Goal: Task Accomplishment & Management: Manage account settings

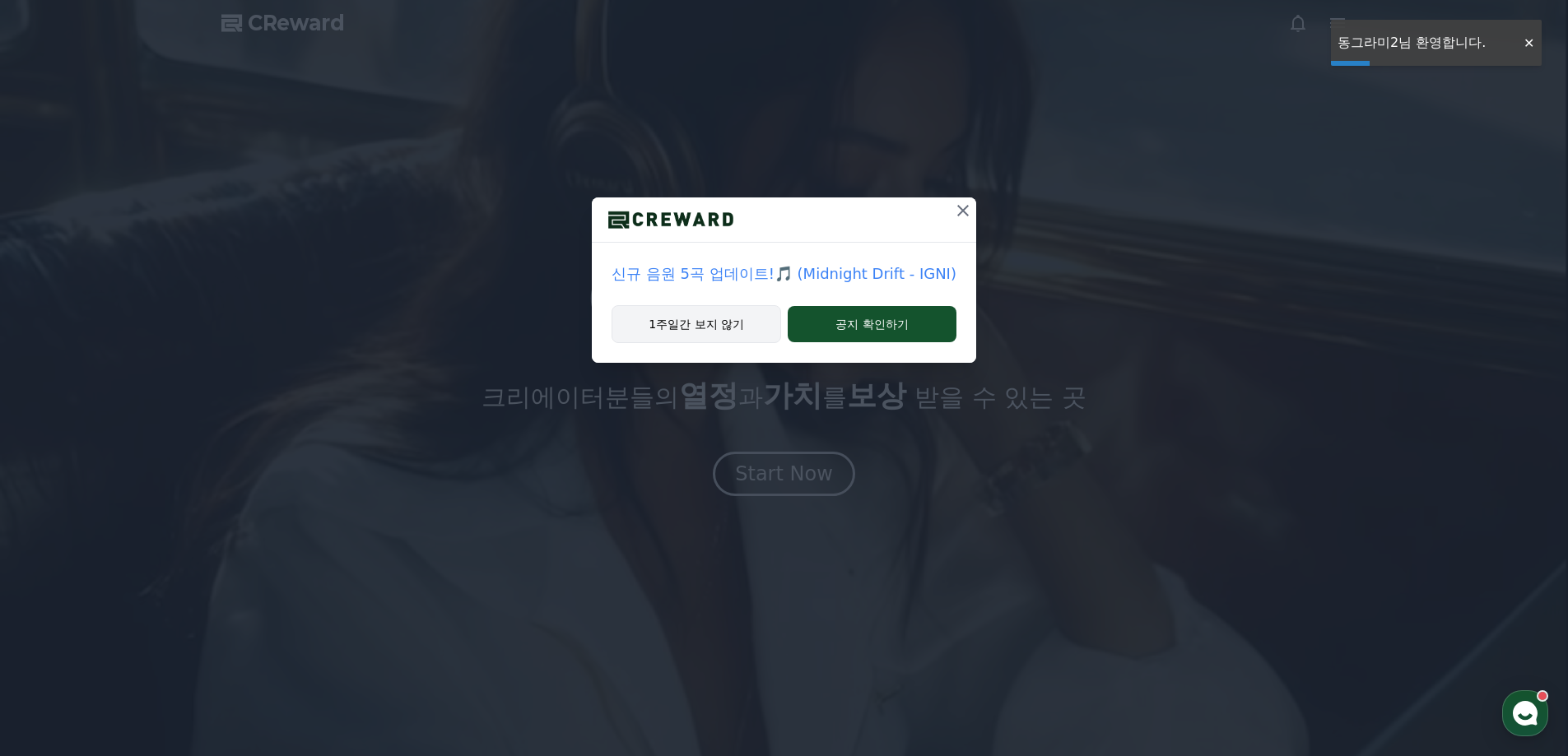
click at [657, 321] on button "1주일간 보지 않기" at bounding box center [696, 324] width 170 height 38
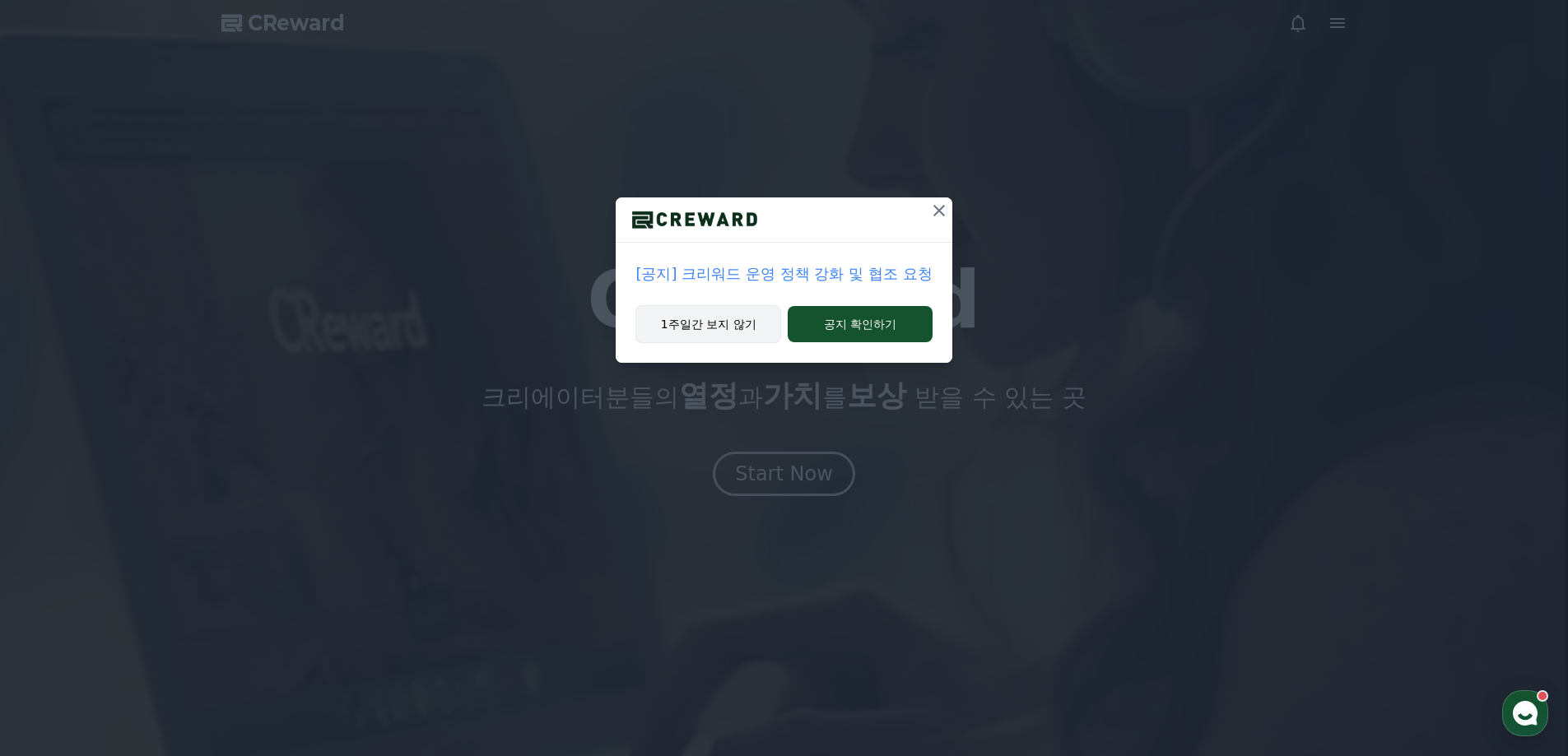
click at [706, 332] on button "1주일간 보지 않기" at bounding box center [708, 324] width 146 height 38
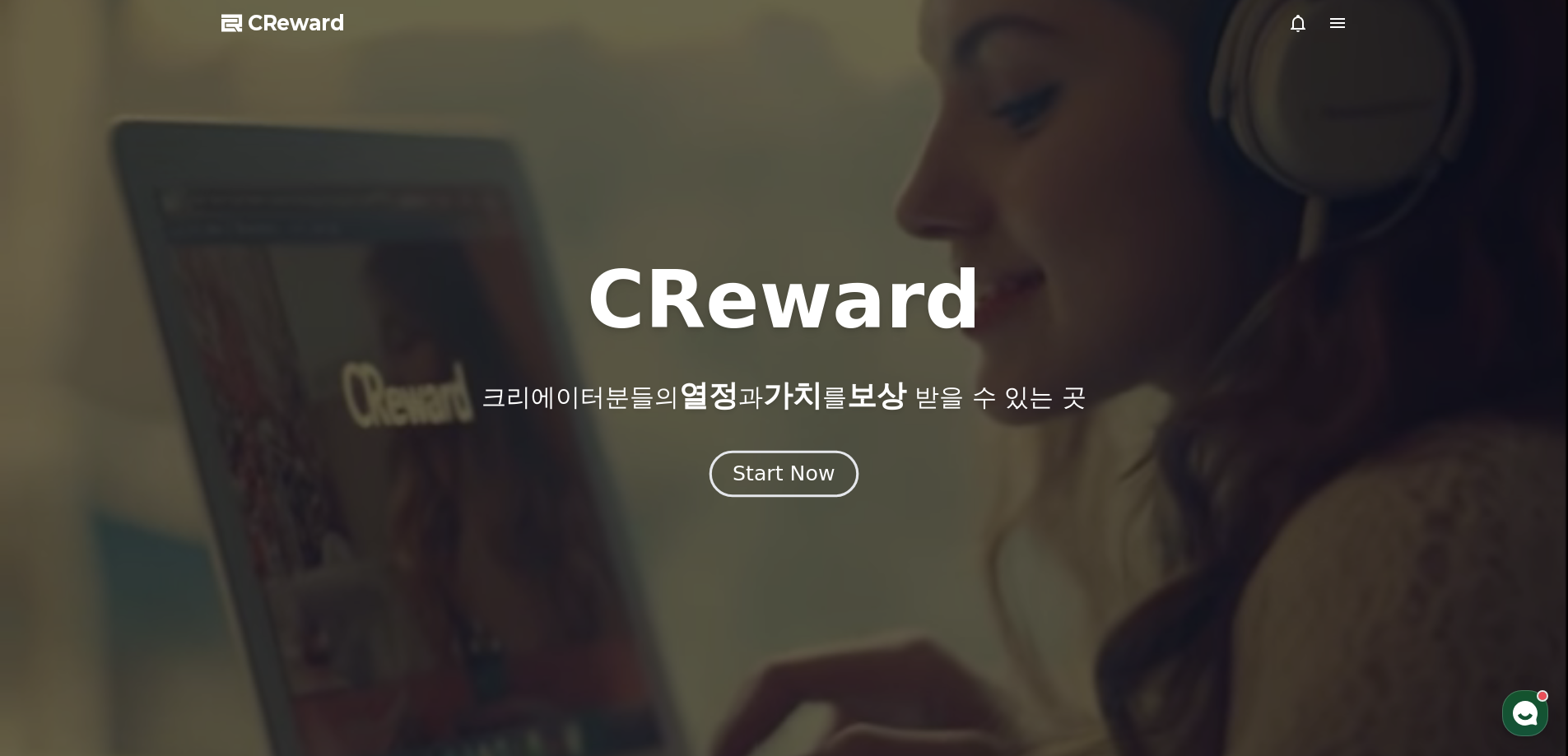
click at [786, 483] on div "Start Now" at bounding box center [783, 473] width 102 height 28
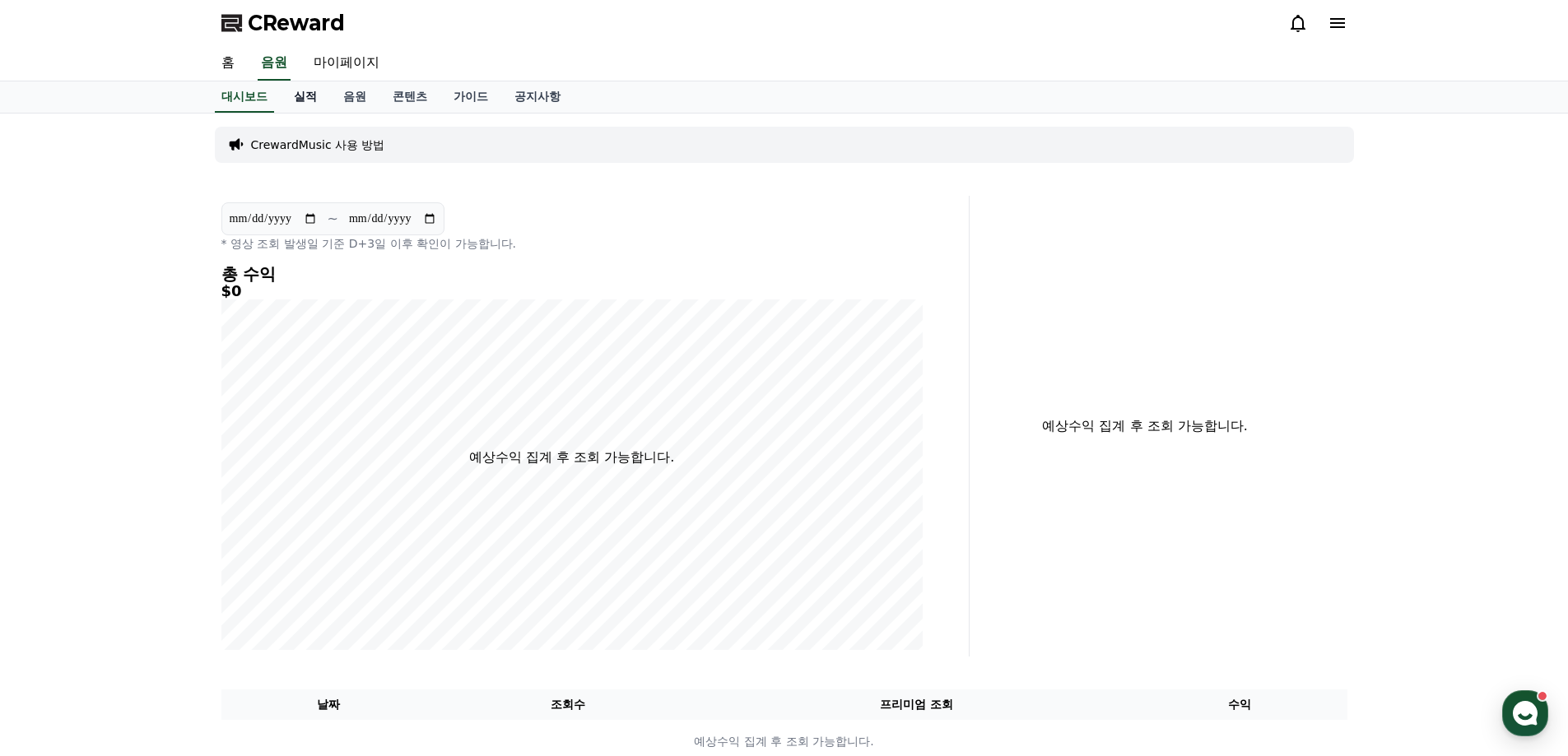
click at [297, 103] on link "실적" at bounding box center [304, 97] width 49 height 31
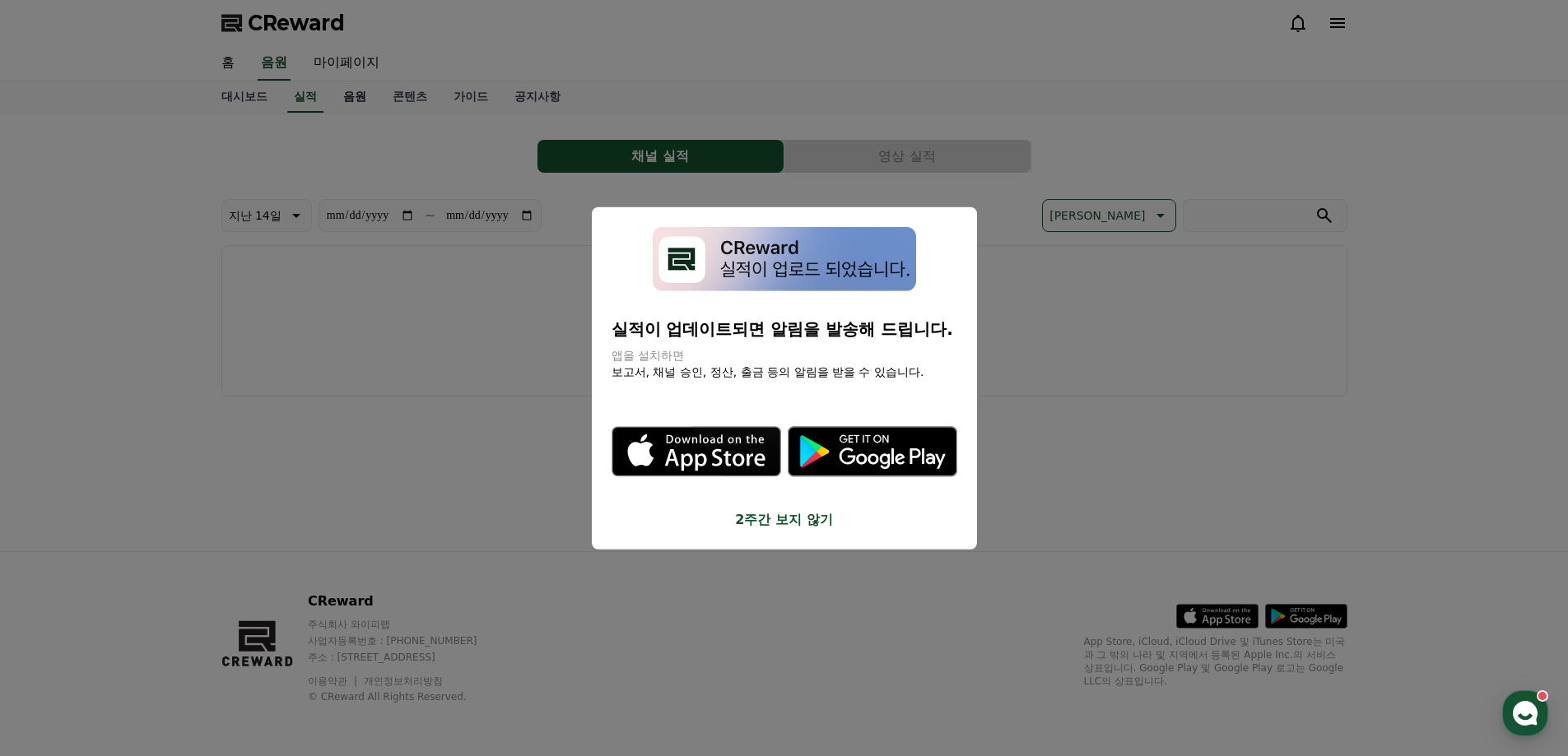
click at [358, 100] on button "close modal" at bounding box center [784, 378] width 1568 height 756
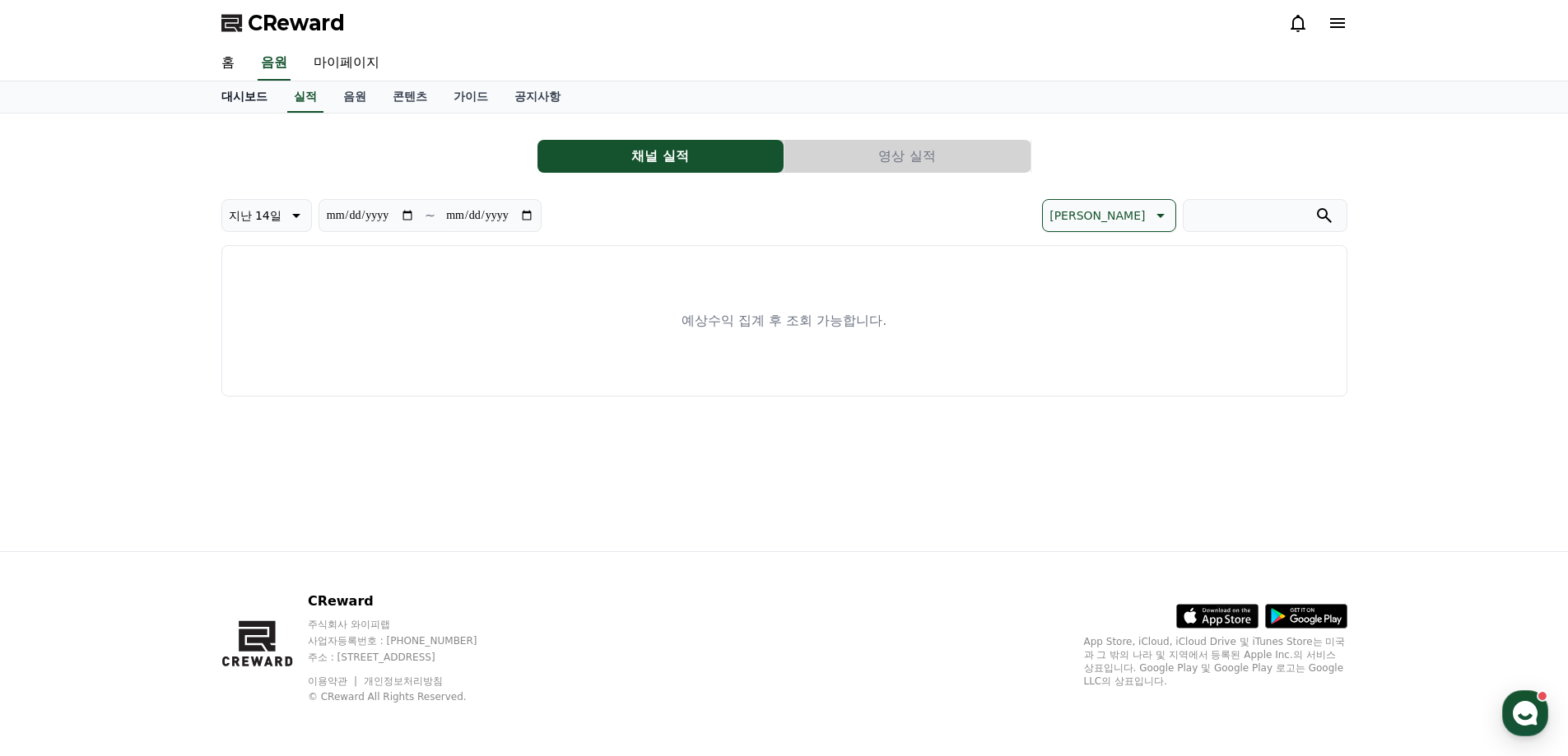
click at [233, 100] on link "대시보드" at bounding box center [244, 97] width 72 height 31
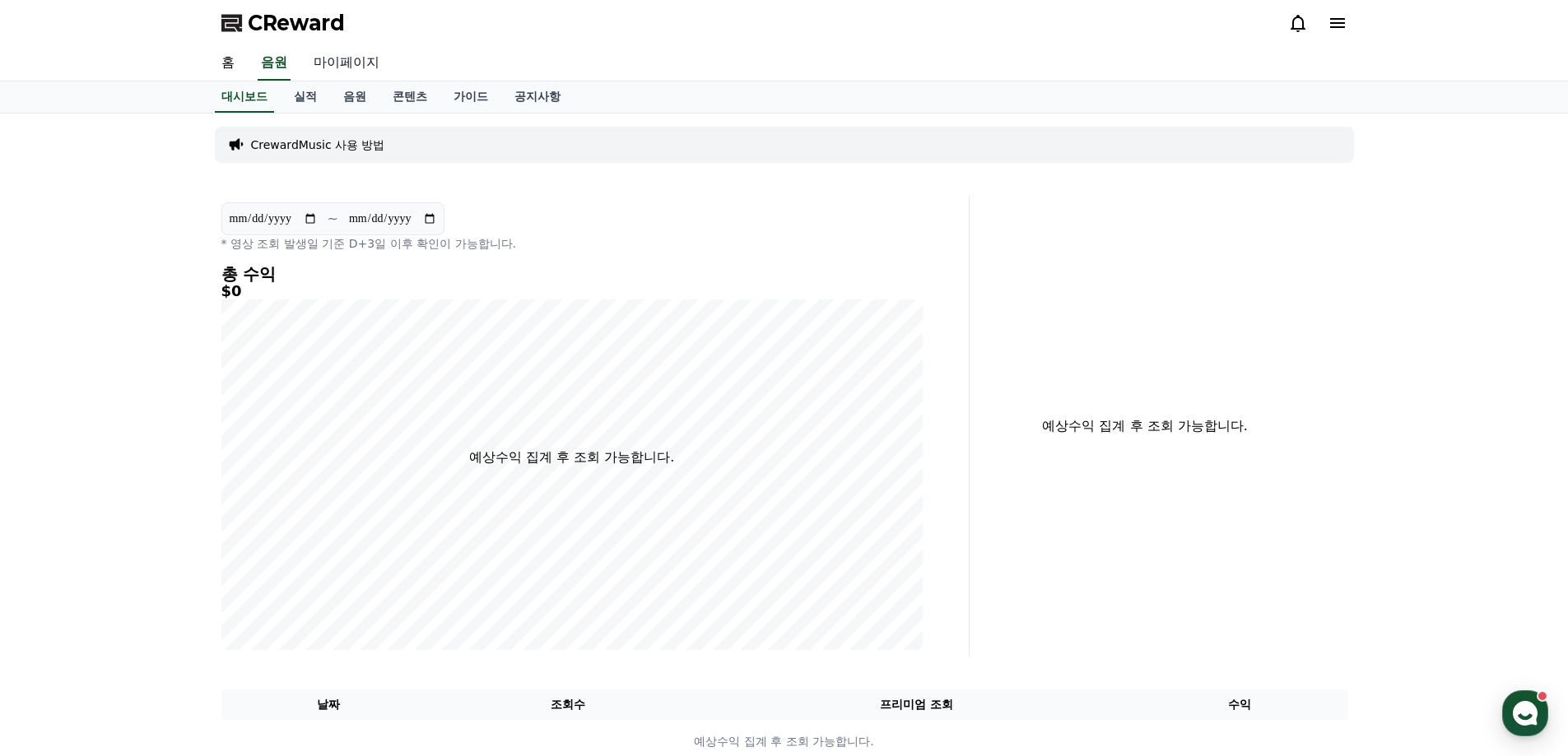
click at [351, 63] on link "마이페이지" at bounding box center [346, 63] width 92 height 34
select select "**********"
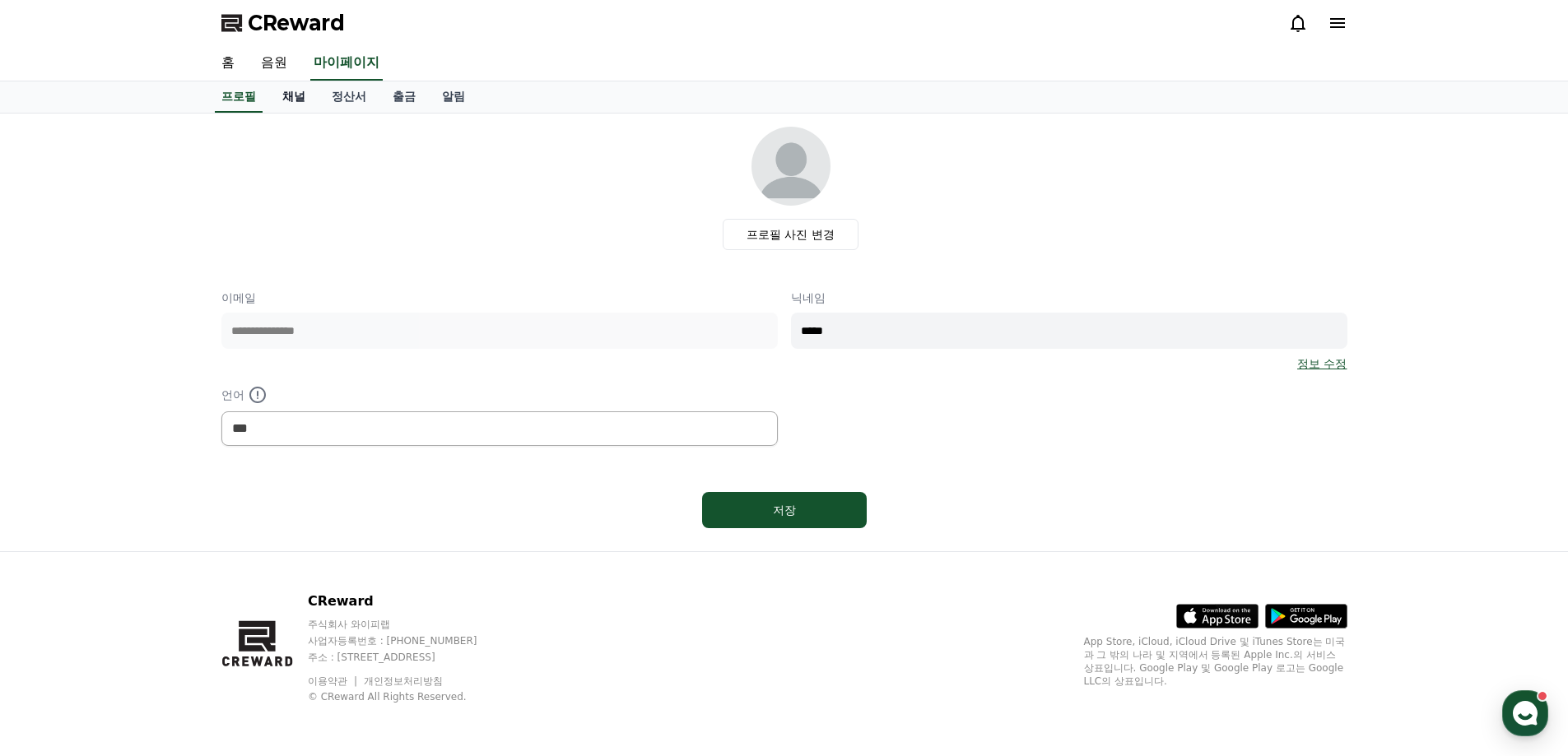
click at [296, 98] on link "채널" at bounding box center [293, 97] width 49 height 31
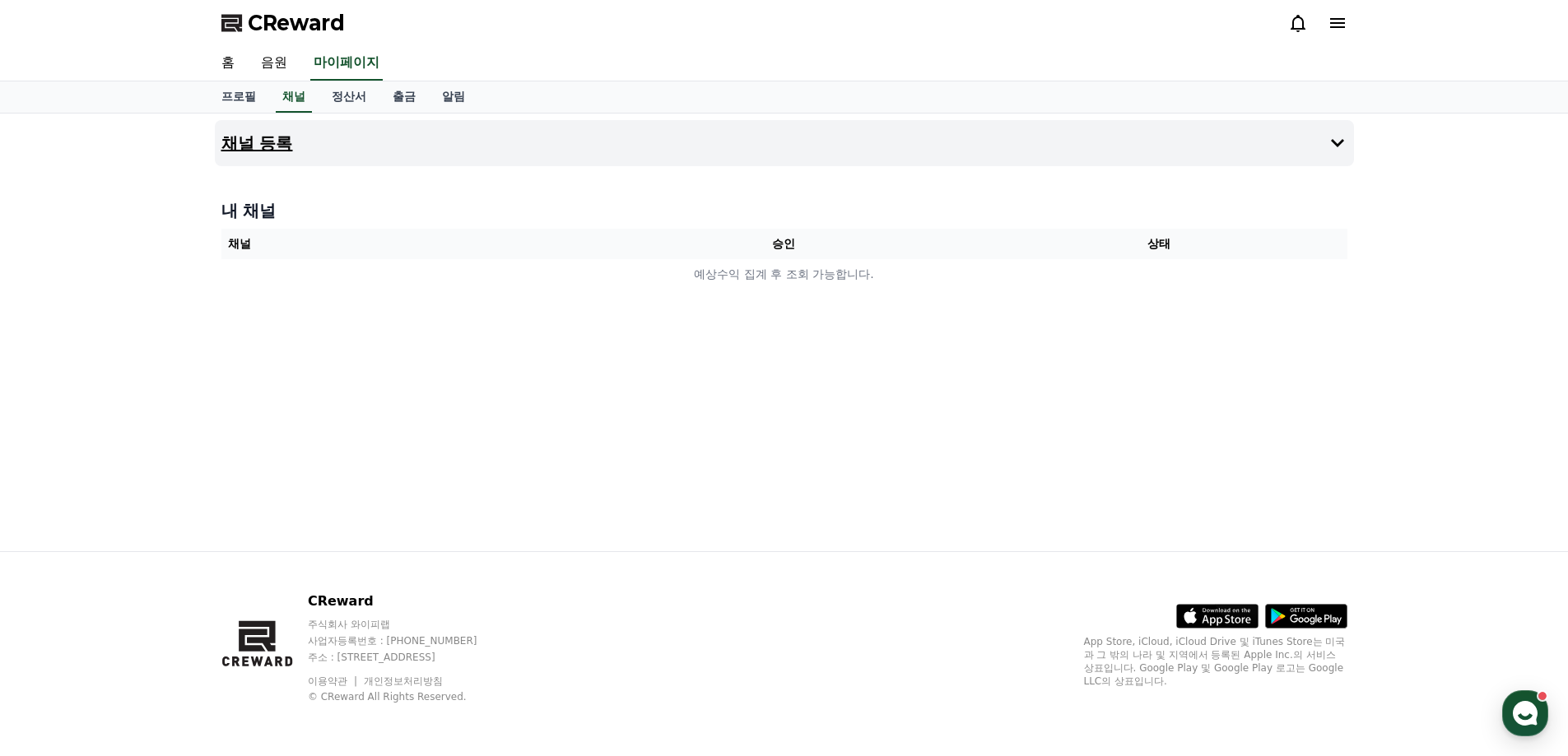
click at [1342, 143] on icon at bounding box center [1337, 143] width 20 height 20
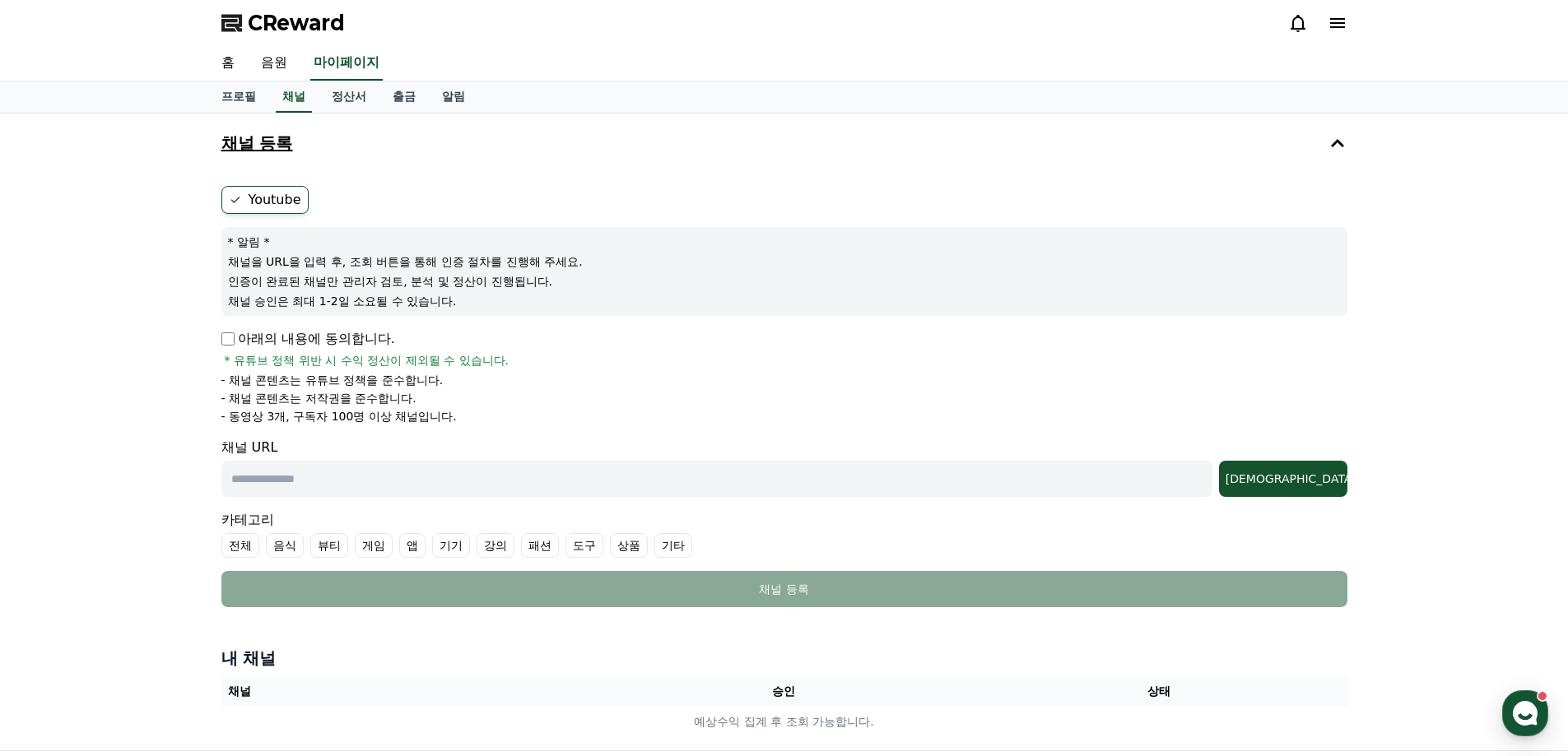
click at [269, 472] on input "text" at bounding box center [717, 478] width 991 height 36
paste input "**********"
type input "**********"
click at [1301, 482] on div "[DEMOGRAPHIC_DATA]" at bounding box center [1283, 478] width 116 height 16
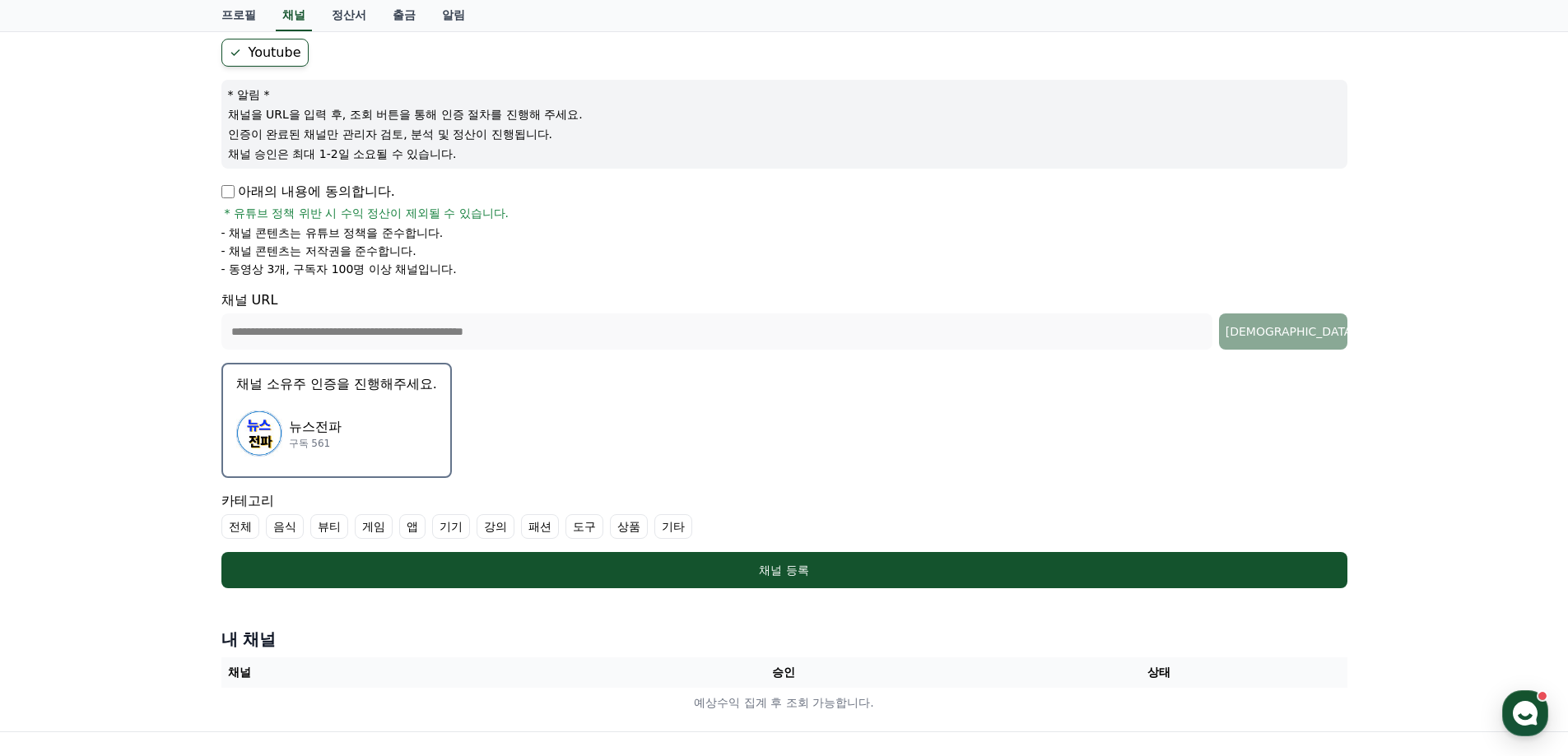
scroll to position [247, 0]
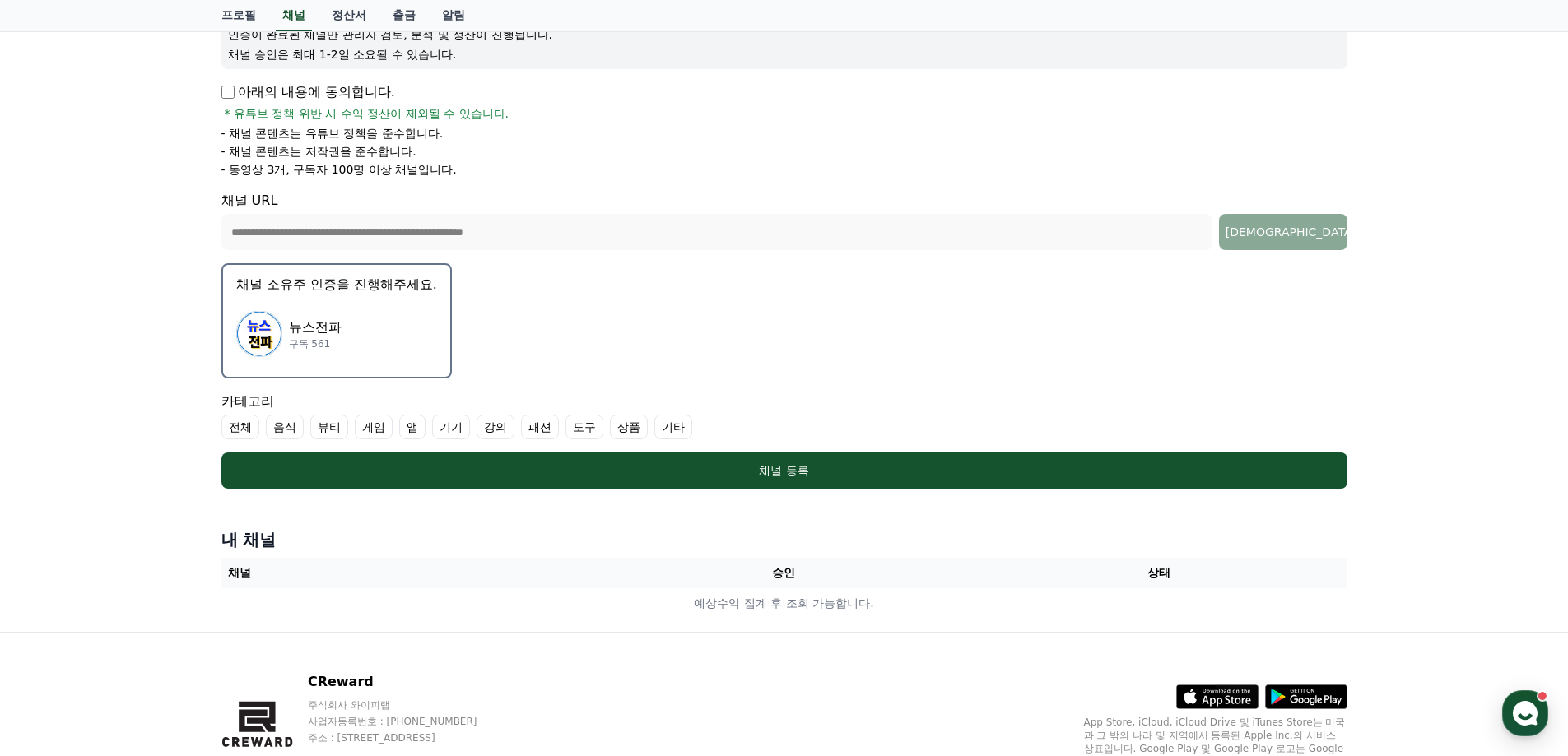
click at [584, 515] on div "**********" at bounding box center [784, 248] width 1152 height 765
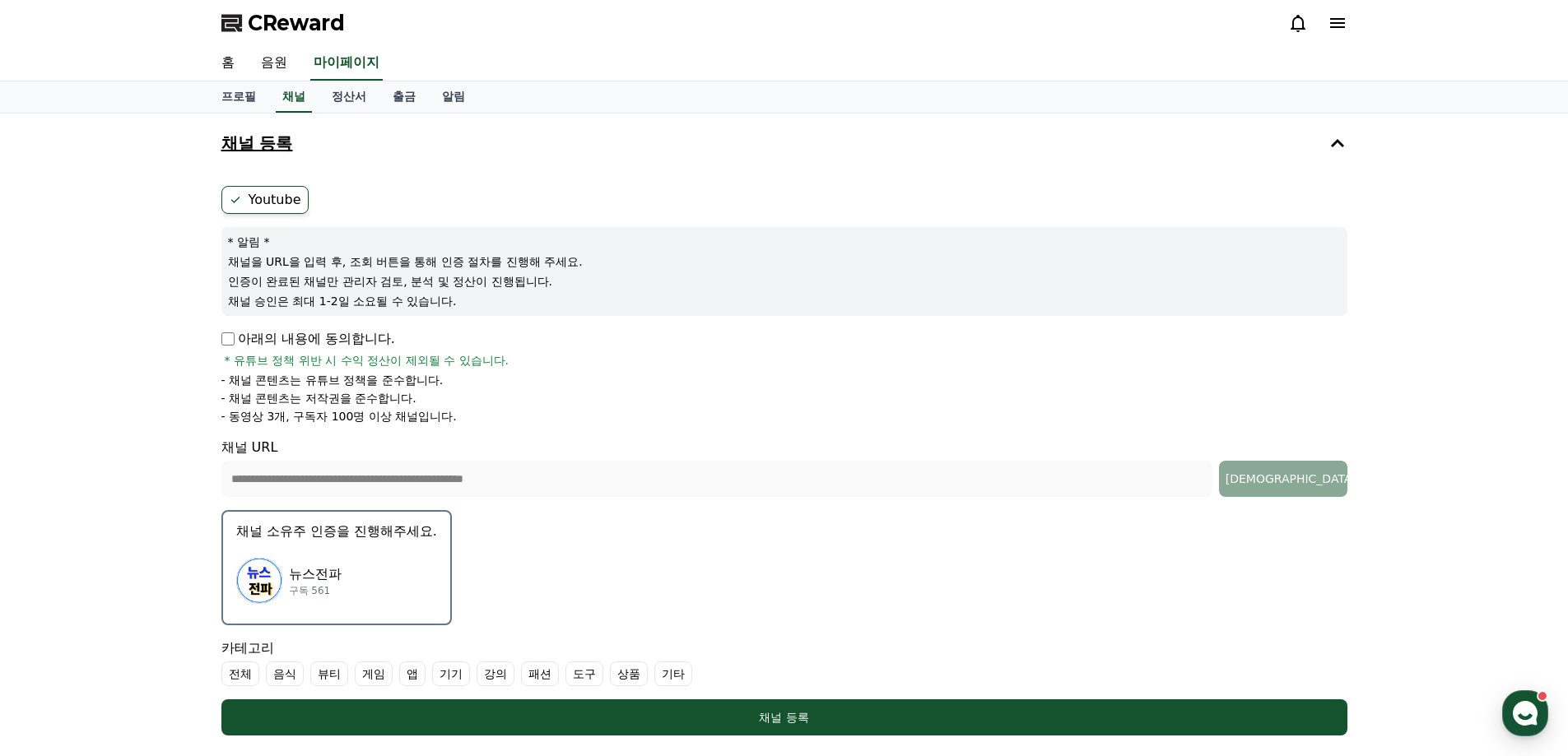
click at [403, 587] on div "[DEMOGRAPHIC_DATA]전파 구독 561" at bounding box center [336, 580] width 201 height 66
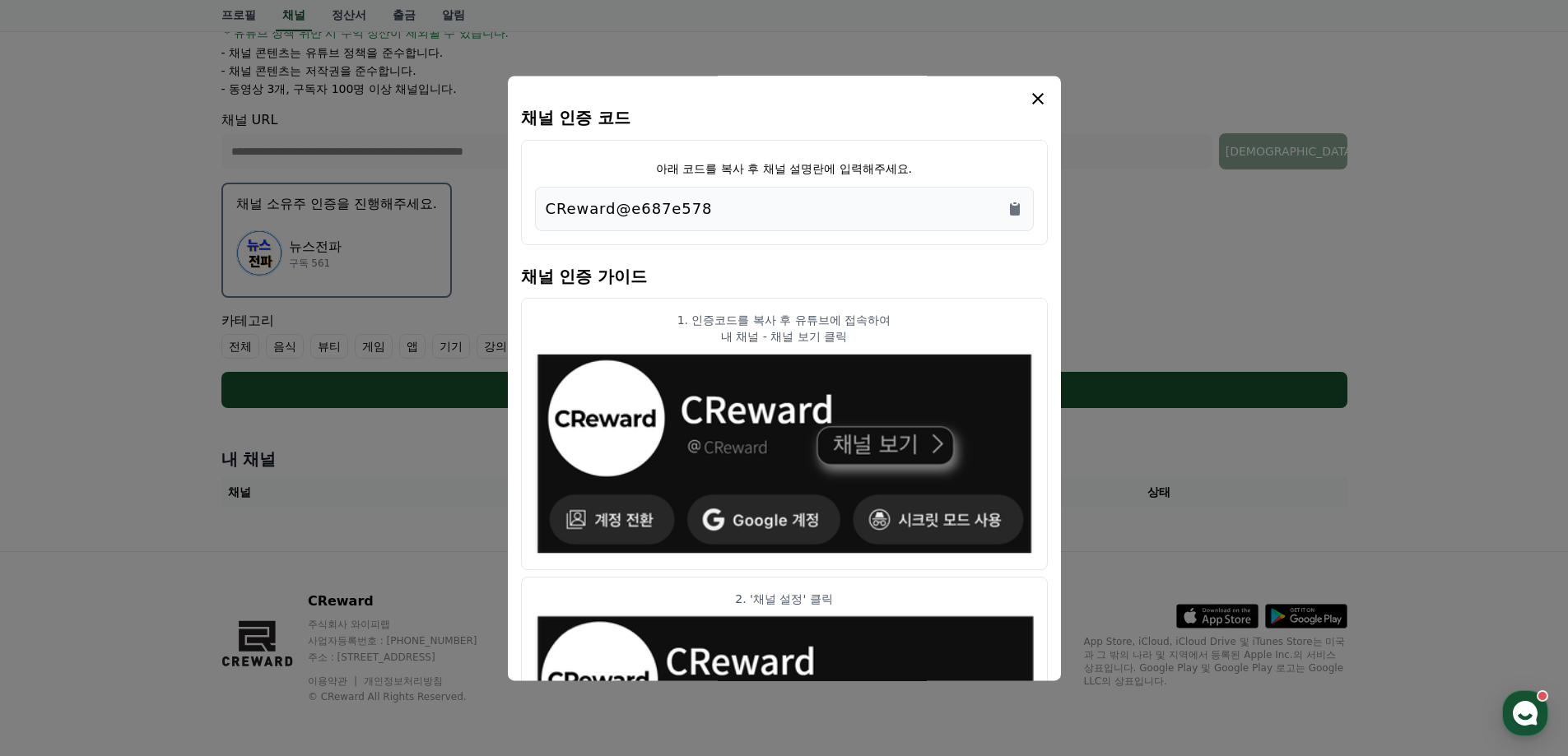
drag, startPoint x: 660, startPoint y: 201, endPoint x: 483, endPoint y: 202, distance: 177.0
click at [484, 415] on div "채널 인증 코드 아래 코드를 복사 후 채널 설명란에 입력해주세요. CReward@e687e578 채널 인증 가이드 1. 인증코드를 복사 후 유…" at bounding box center [784, 415] width 1138 height 0
copy div "채널 인증 코드 아래 코드를 복사 후 채널 설명란에 입력해주세요. CReward@e687e578"
click at [748, 215] on div "CReward@e687e578" at bounding box center [784, 209] width 477 height 23
click at [715, 206] on div "CReward@e687e578" at bounding box center [784, 209] width 477 height 23
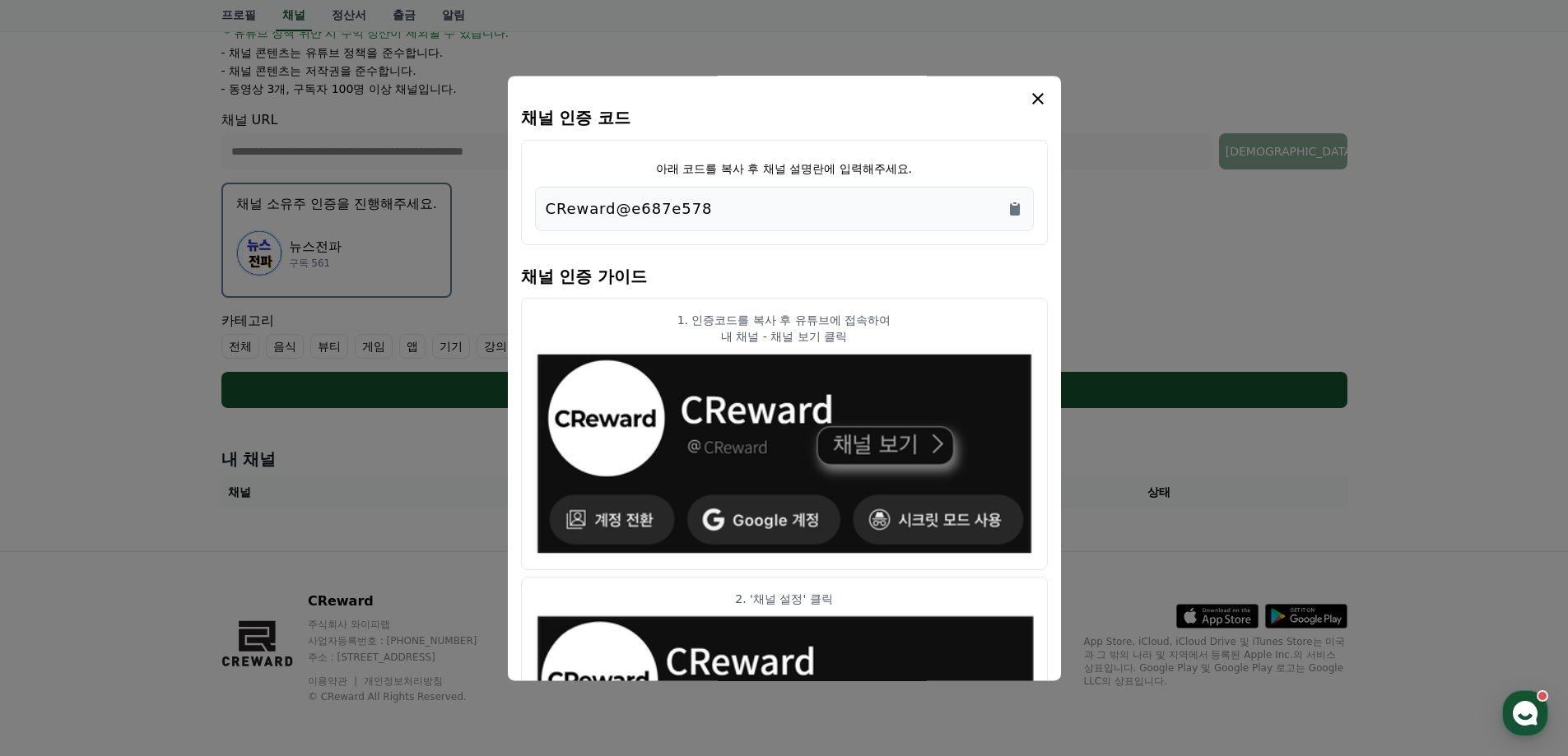
drag, startPoint x: 540, startPoint y: 207, endPoint x: 712, endPoint y: 207, distance: 172.0
click at [712, 207] on div "CReward@e687e578" at bounding box center [784, 209] width 499 height 45
copy p "CReward@e687e578"
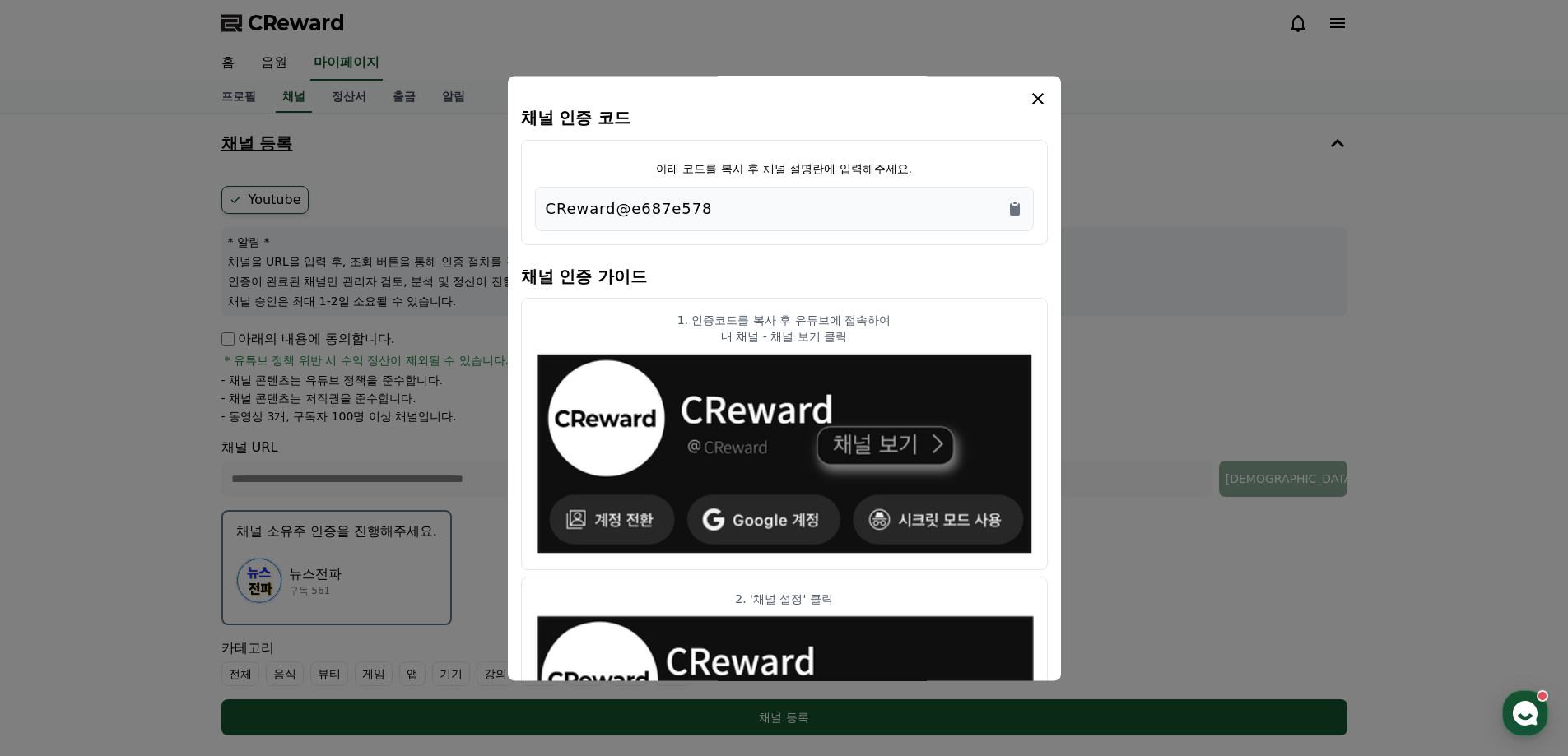
click at [1033, 102] on icon "modal" at bounding box center [1037, 98] width 11 height 11
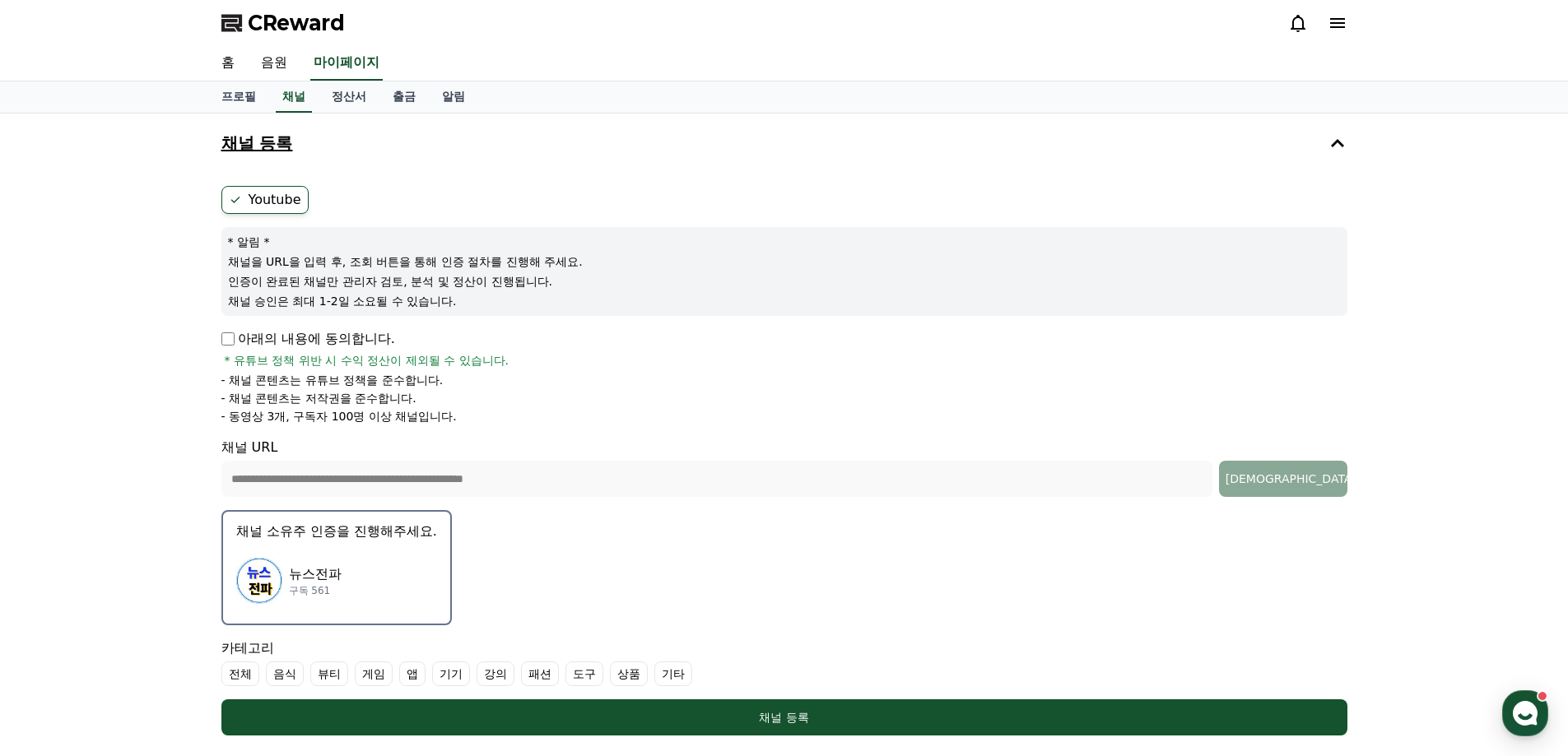
scroll to position [328, 0]
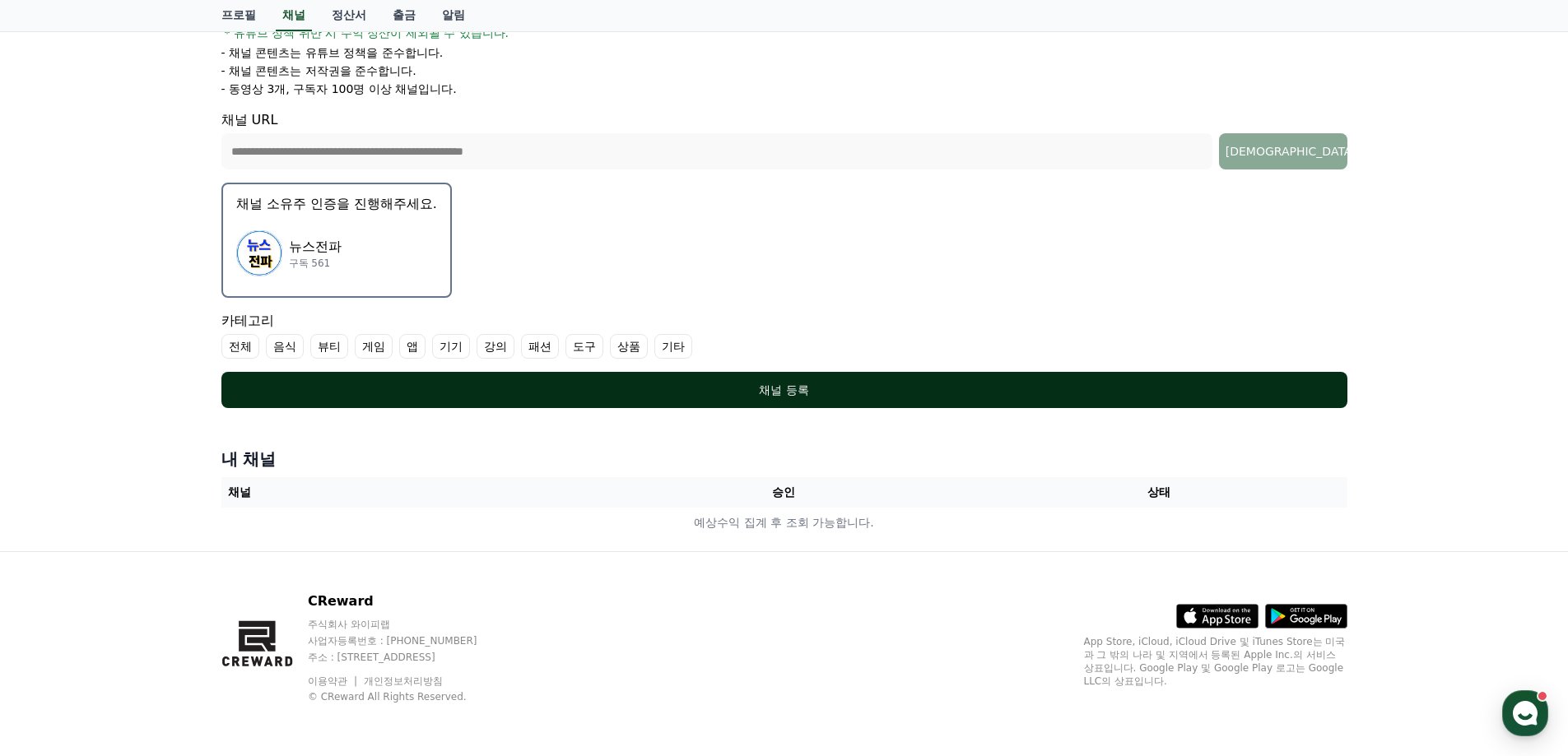
click at [779, 397] on div "채널 등록" at bounding box center [784, 390] width 1060 height 16
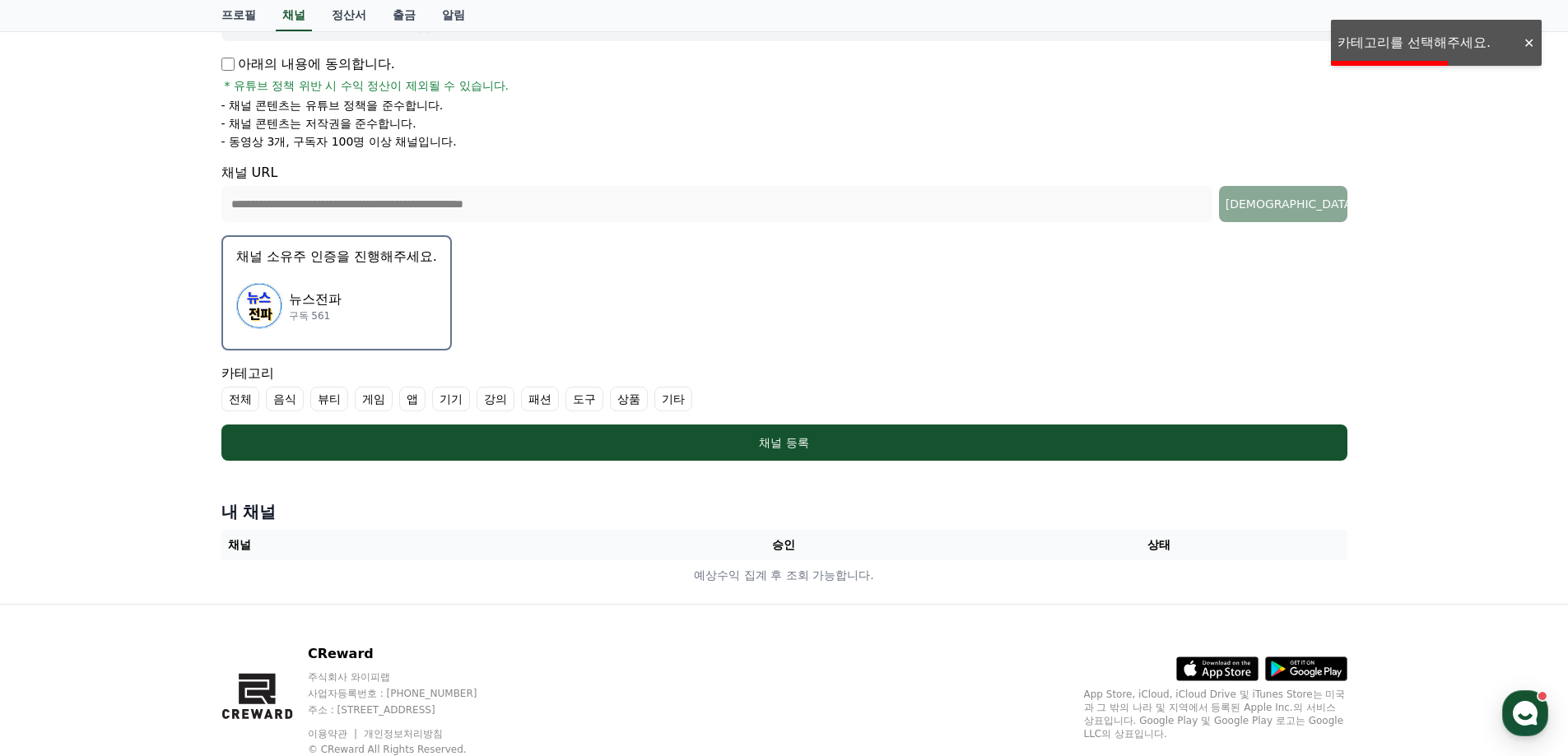
scroll to position [245, 0]
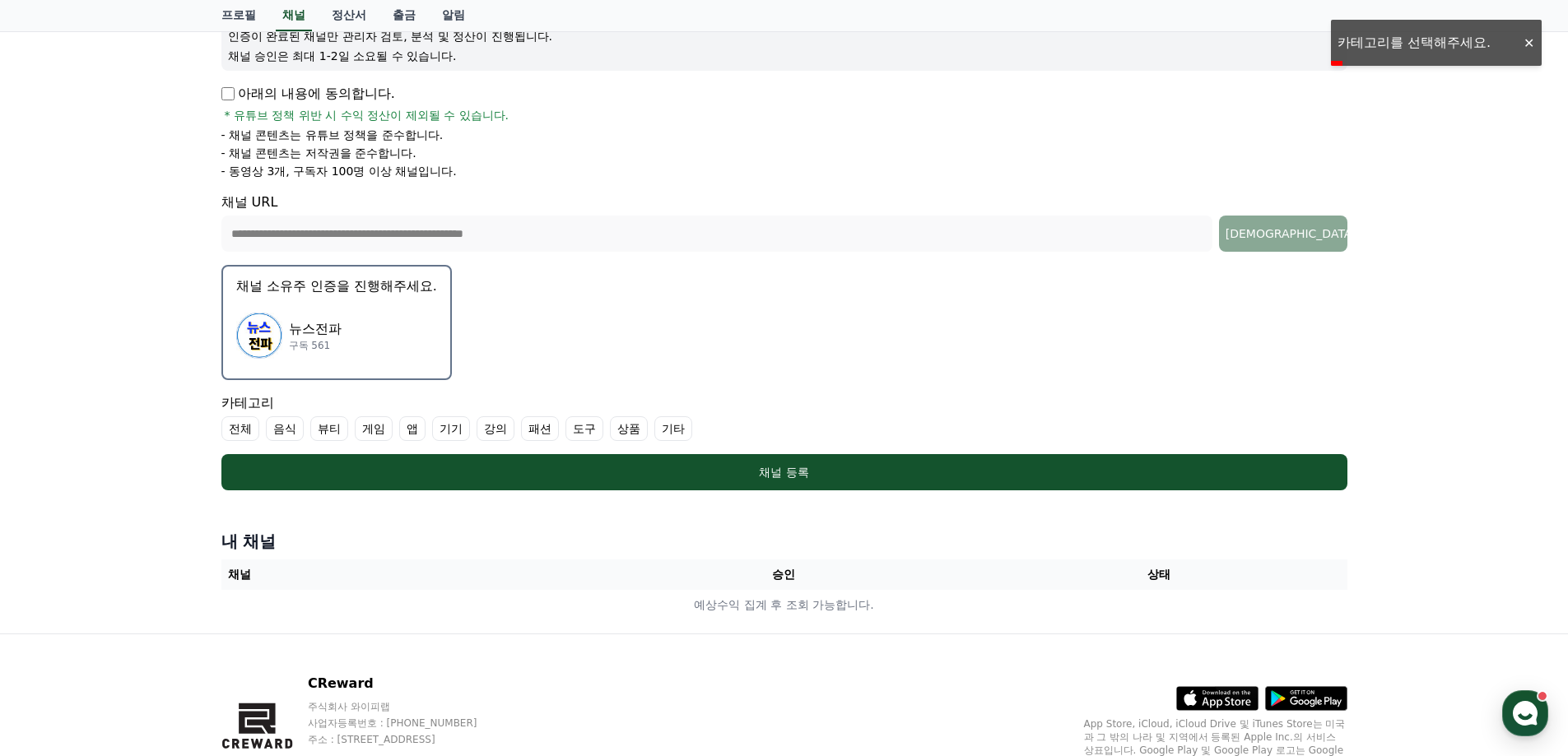
click at [667, 426] on label "기타" at bounding box center [673, 428] width 38 height 25
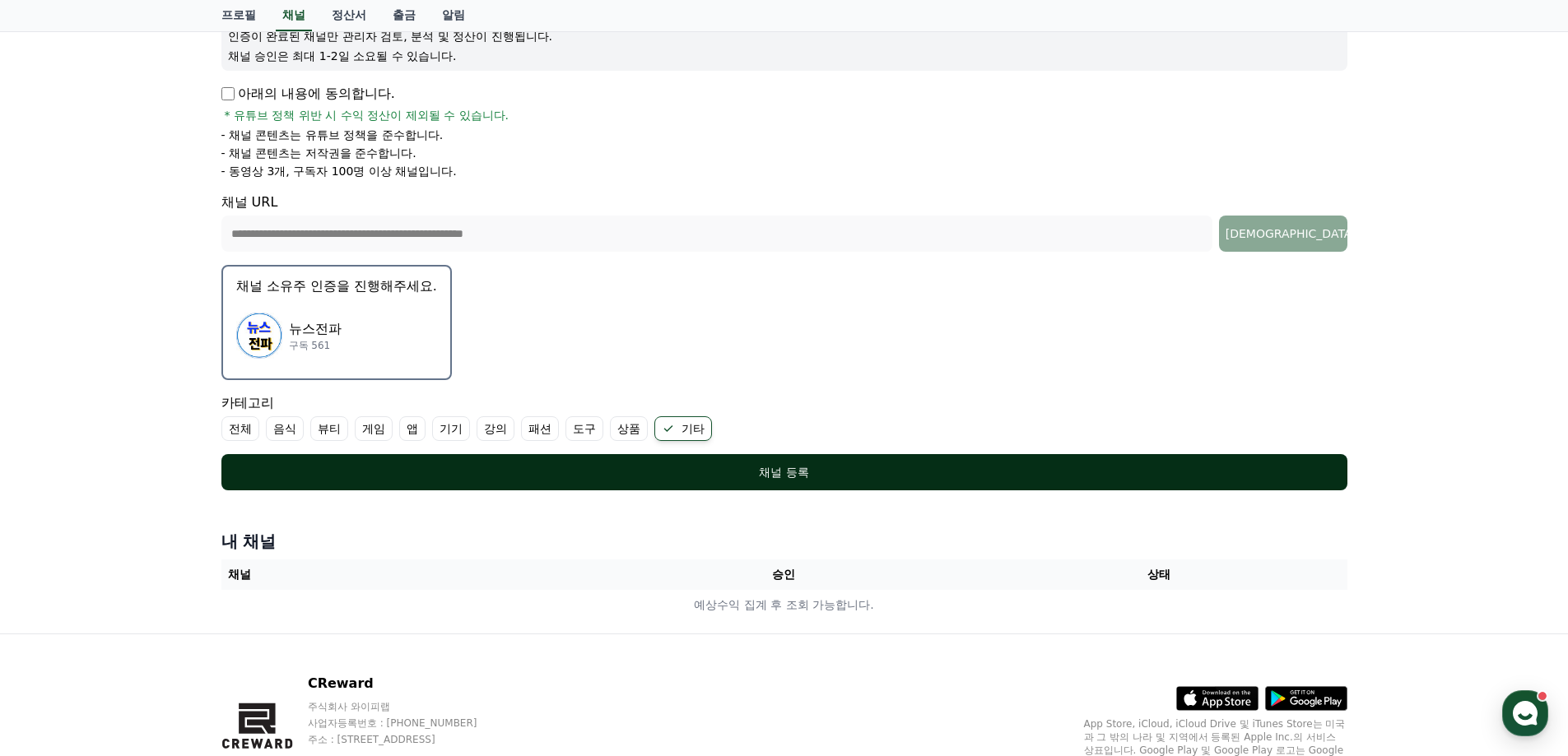
click at [797, 474] on div "채널 등록" at bounding box center [784, 472] width 1060 height 16
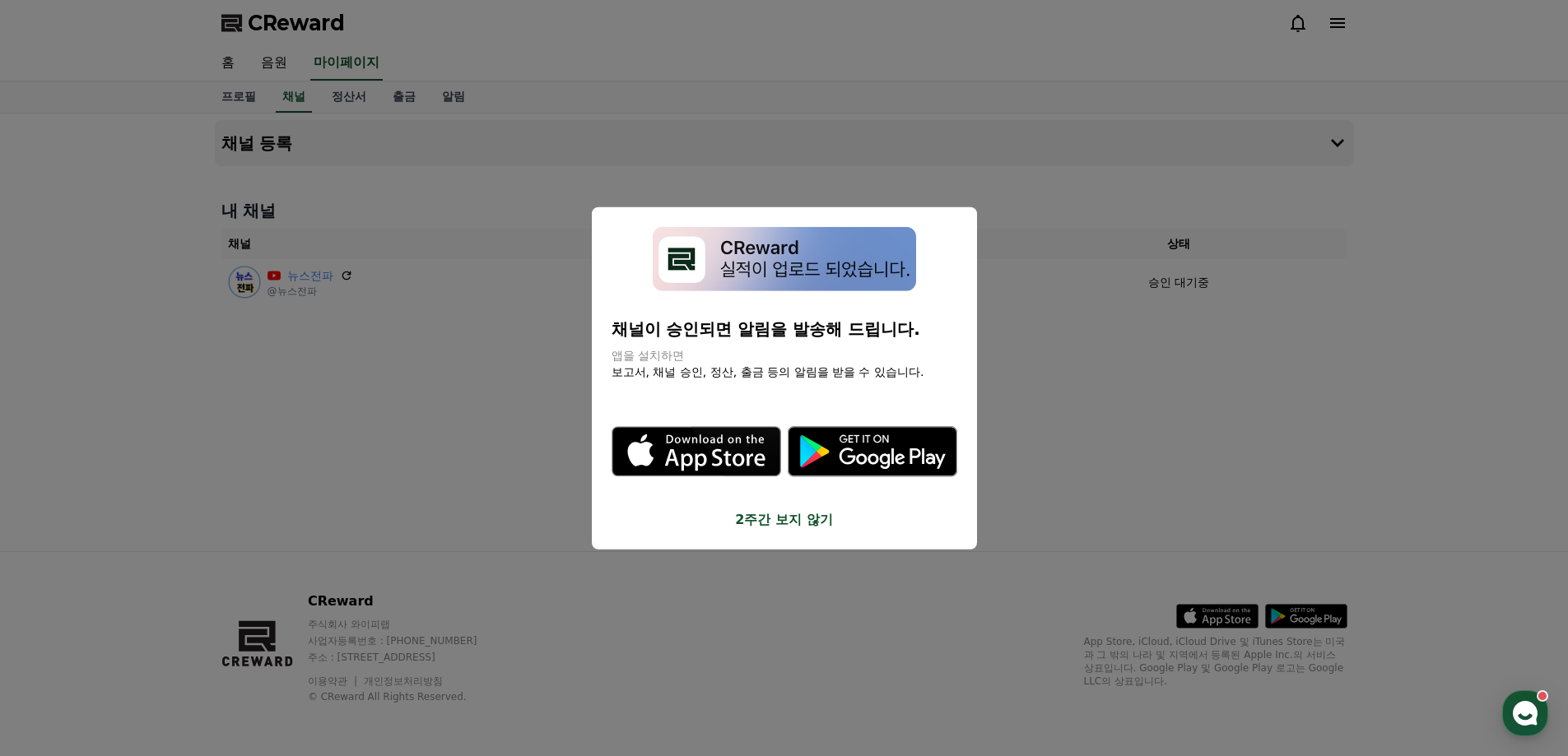
click at [137, 455] on button "close modal" at bounding box center [784, 378] width 1568 height 756
